Goal: Use online tool/utility: Use online tool/utility

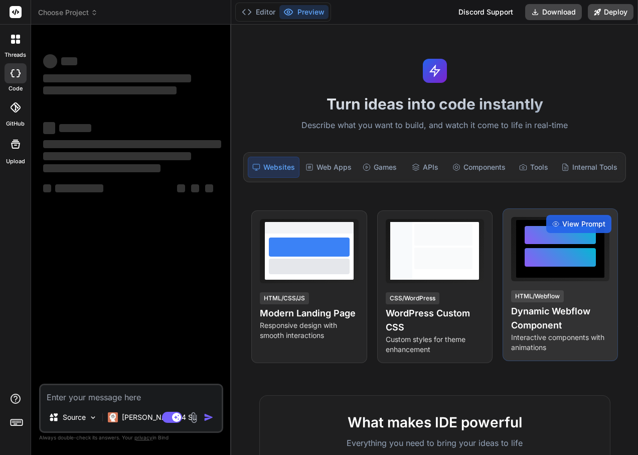
click at [568, 252] on div at bounding box center [560, 257] width 71 height 19
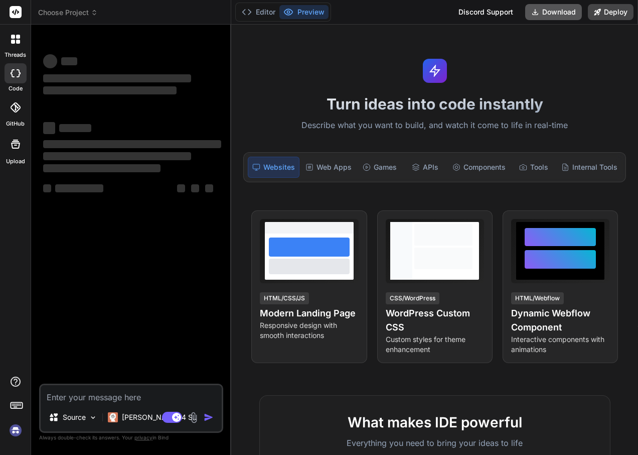
click at [555, 14] on button "Download" at bounding box center [553, 12] width 57 height 16
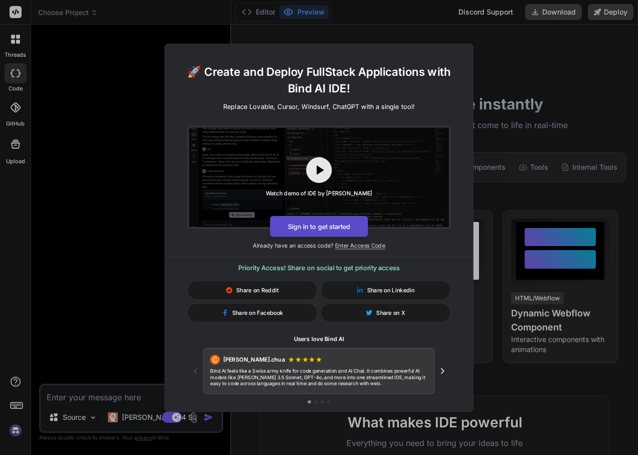
click at [320, 226] on button "Sign in to get started" at bounding box center [319, 225] width 98 height 21
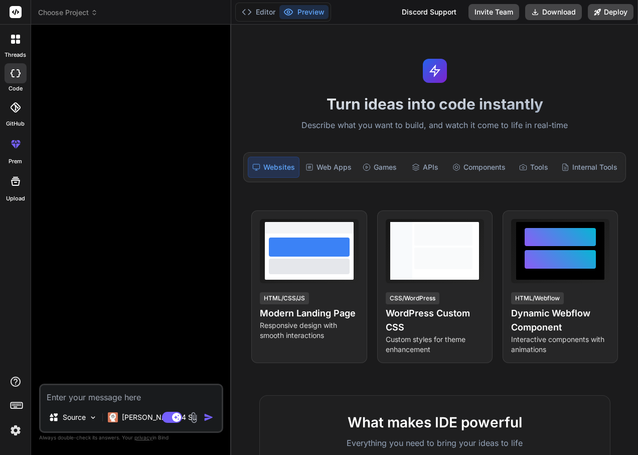
click at [122, 391] on textarea at bounding box center [131, 394] width 181 height 18
click at [139, 421] on p "Claude 4 S.." at bounding box center [159, 417] width 75 height 10
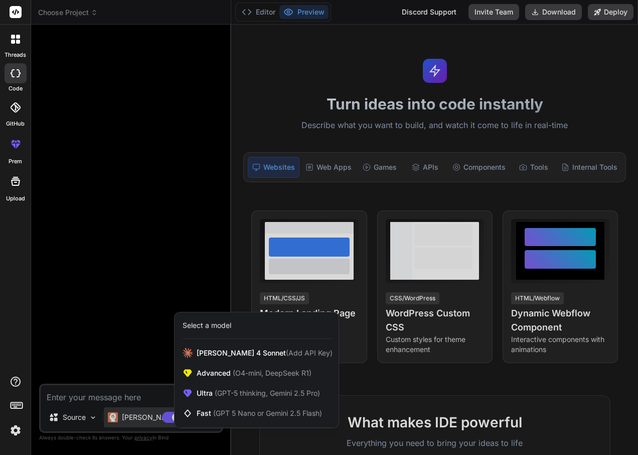
click at [139, 421] on div at bounding box center [319, 227] width 638 height 455
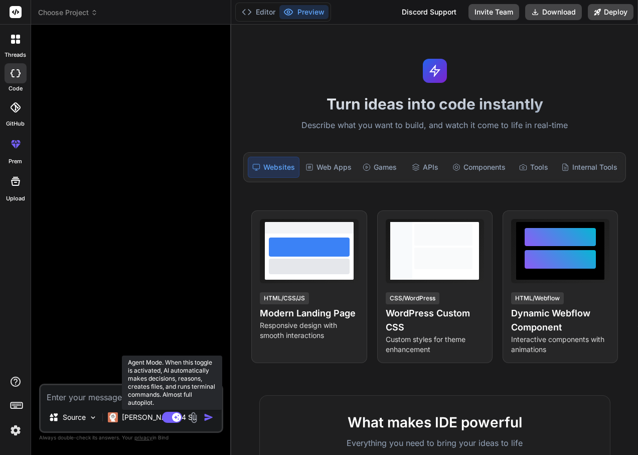
click at [169, 419] on rect at bounding box center [172, 417] width 20 height 11
click at [176, 419] on rect at bounding box center [172, 417] width 20 height 11
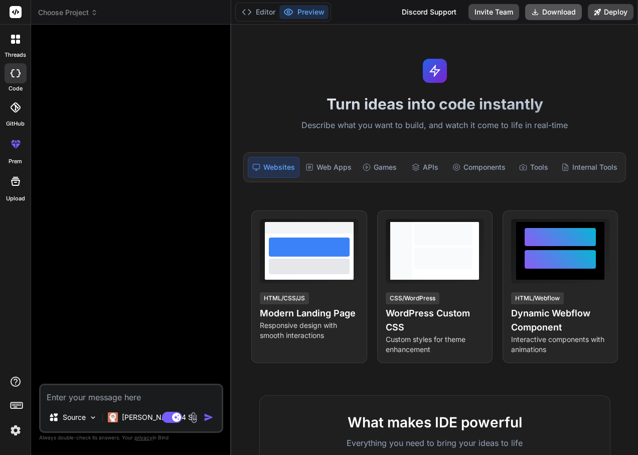
click at [555, 12] on button "Download" at bounding box center [553, 12] width 57 height 16
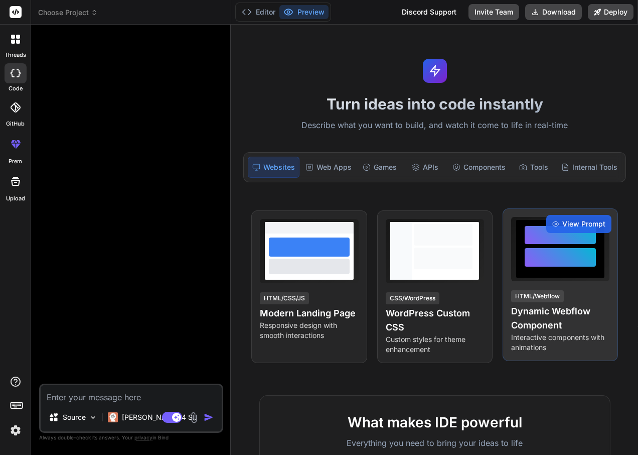
click at [549, 250] on div at bounding box center [560, 257] width 71 height 19
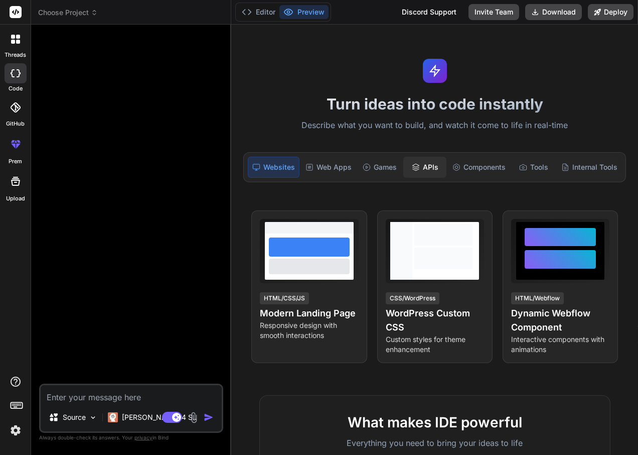
click at [423, 169] on div "APIs" at bounding box center [425, 167] width 44 height 21
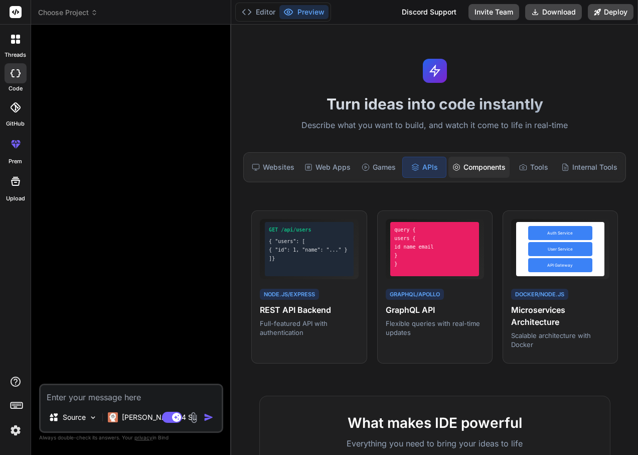
click at [483, 168] on div "Components" at bounding box center [479, 167] width 61 height 21
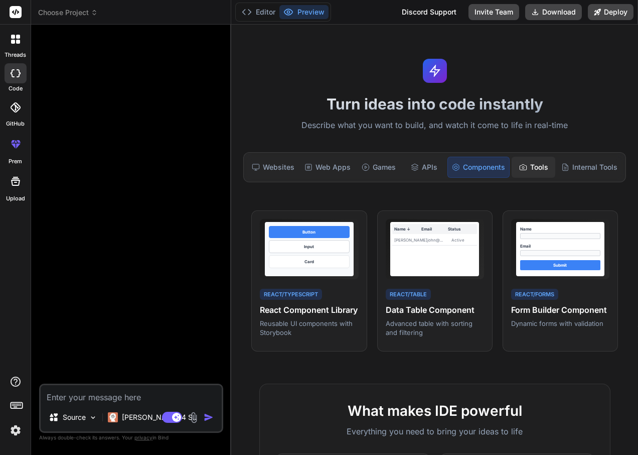
click at [525, 168] on div "Tools" at bounding box center [534, 167] width 44 height 21
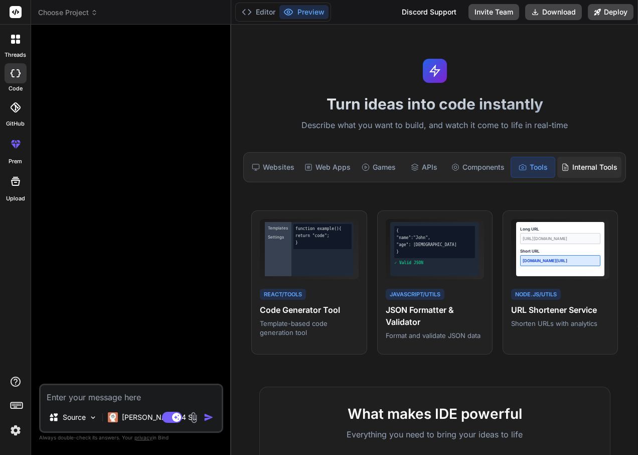
click at [593, 162] on div "Internal Tools" at bounding box center [590, 167] width 64 height 21
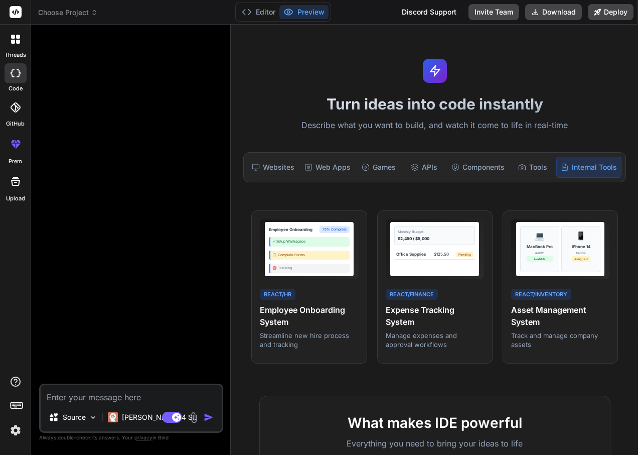
click at [15, 73] on icon at bounding box center [16, 73] width 10 height 8
type textarea "x"
click at [262, 13] on button "Editor" at bounding box center [259, 12] width 42 height 14
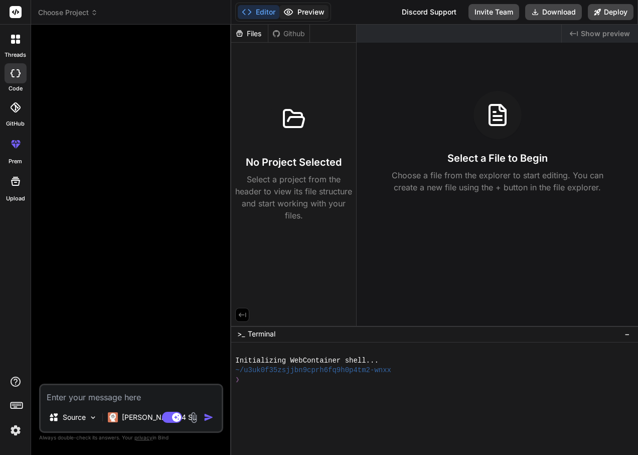
click at [307, 10] on button "Preview" at bounding box center [304, 12] width 49 height 14
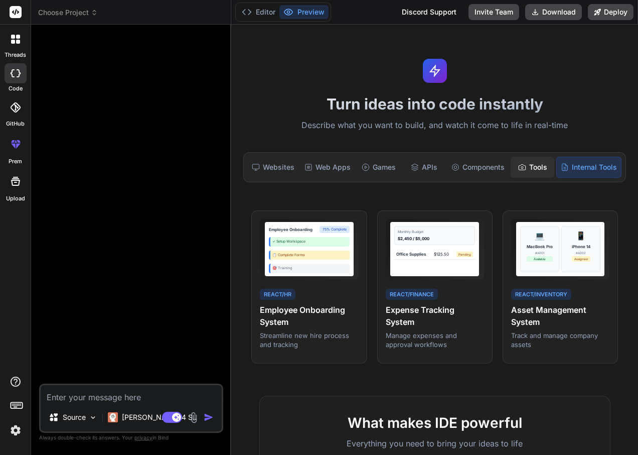
click at [531, 171] on div "Tools" at bounding box center [533, 167] width 44 height 21
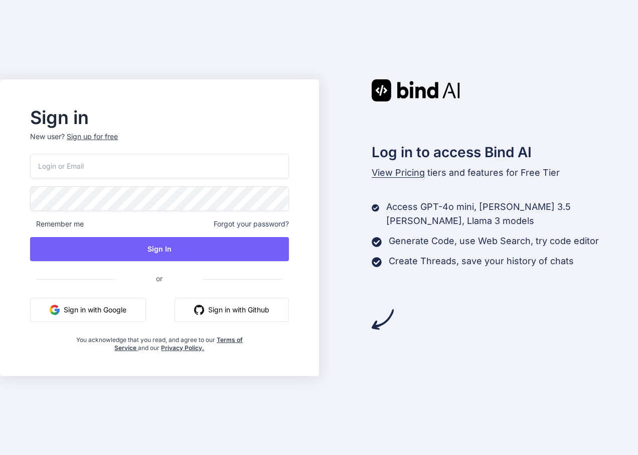
click at [114, 308] on button "Sign in with Google" at bounding box center [88, 310] width 116 height 24
